Goal: Transaction & Acquisition: Purchase product/service

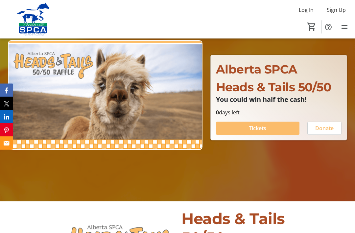
scroll to position [65, 0]
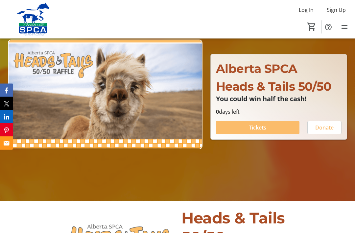
click at [284, 136] on span at bounding box center [258, 128] width 84 height 16
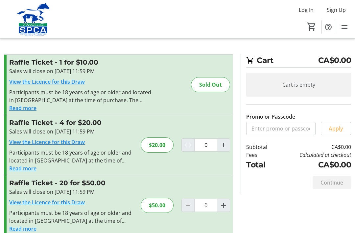
click at [224, 143] on mat-icon "Increment by one" at bounding box center [224, 145] width 8 height 8
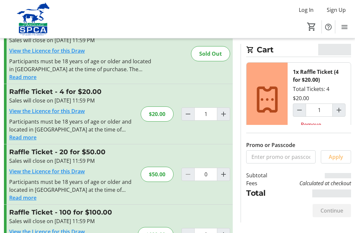
scroll to position [49, 0]
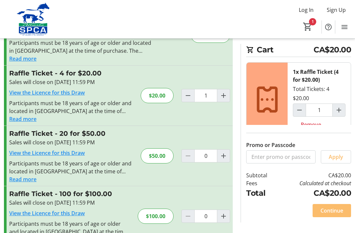
click at [189, 96] on mat-icon "Decrement by one" at bounding box center [188, 95] width 8 height 8
type input "0"
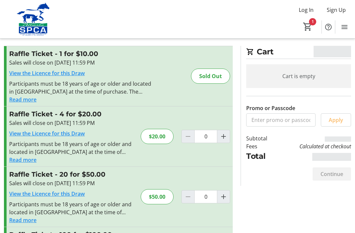
scroll to position [0, 0]
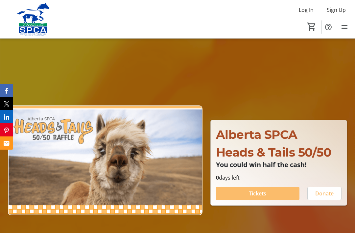
scroll to position [66, 0]
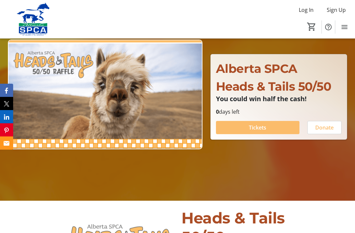
click at [296, 135] on span at bounding box center [258, 127] width 84 height 16
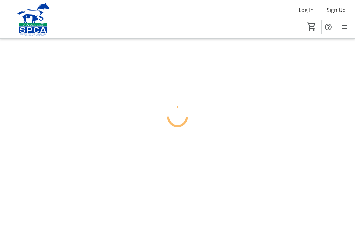
scroll to position [21, 0]
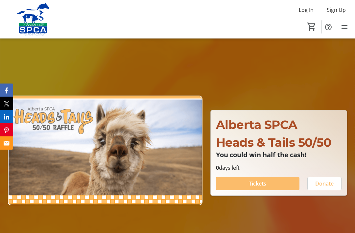
scroll to position [66, 0]
